Goal: Information Seeking & Learning: Learn about a topic

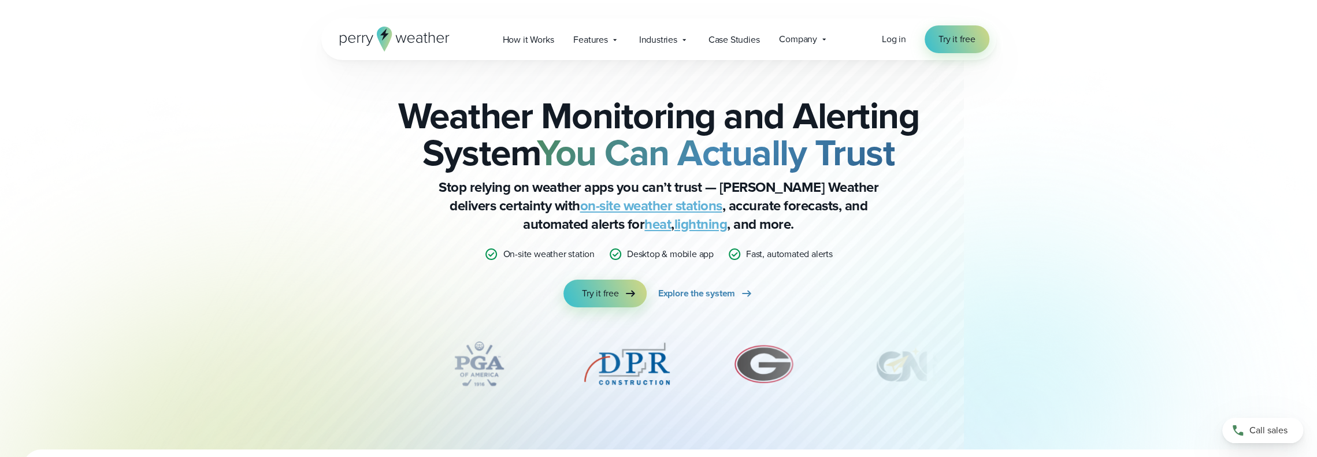
click at [382, 32] on icon at bounding box center [384, 34] width 9 height 12
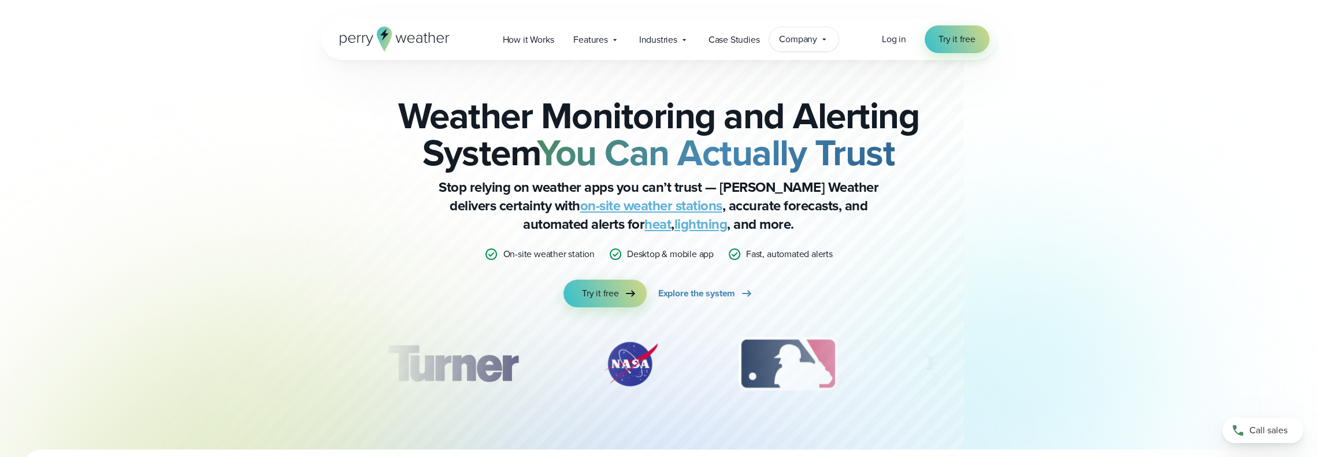
click at [811, 35] on span "Company" at bounding box center [798, 39] width 38 height 14
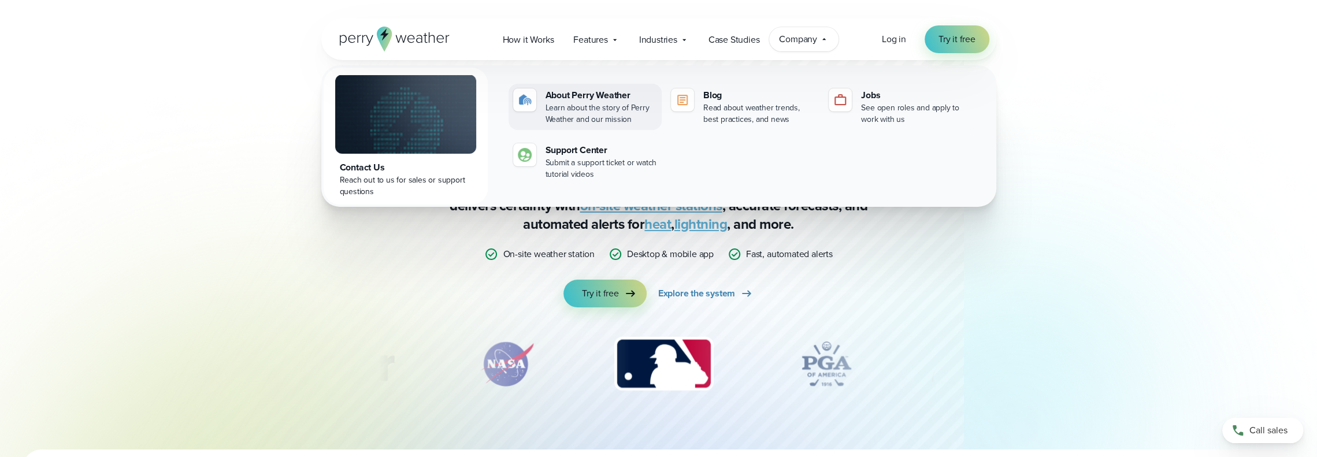
click at [575, 95] on div "About Perry Weather" at bounding box center [601, 95] width 112 height 14
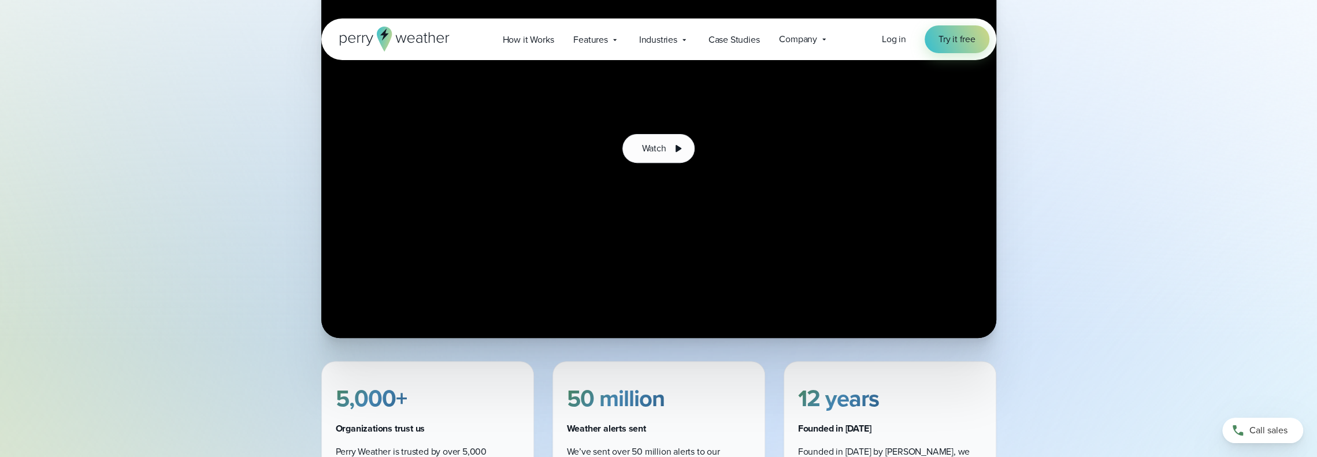
scroll to position [58, 0]
